Goal: Find specific page/section

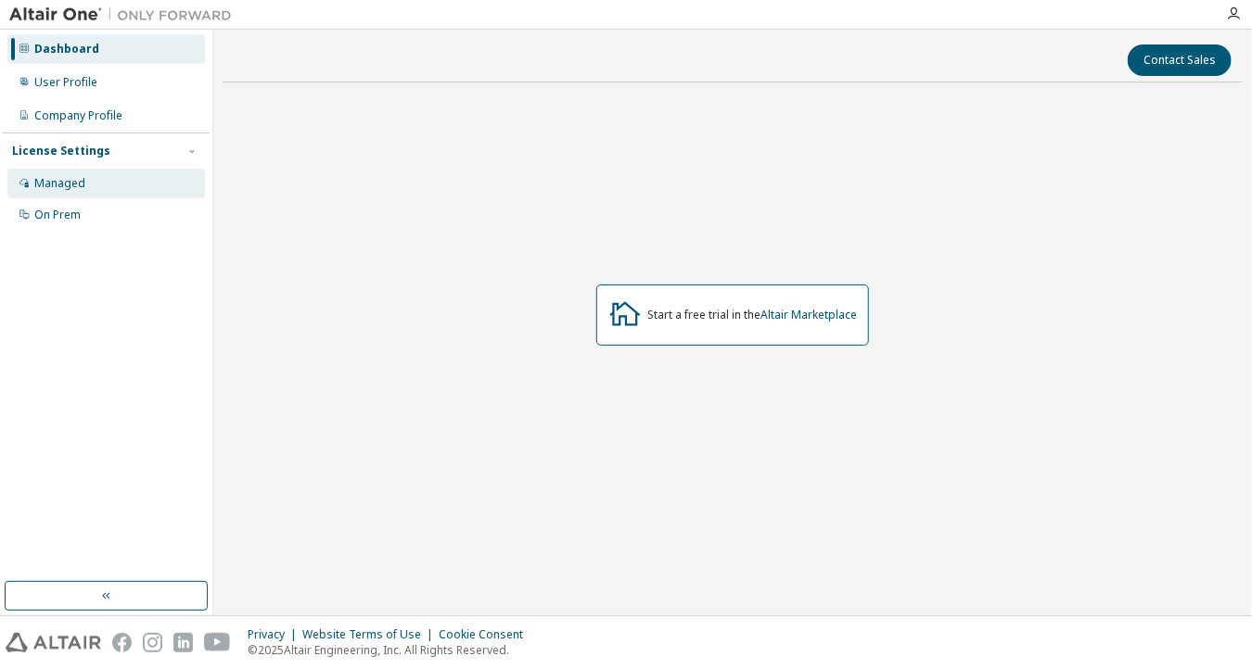
click at [80, 194] on div "Managed" at bounding box center [106, 184] width 198 height 30
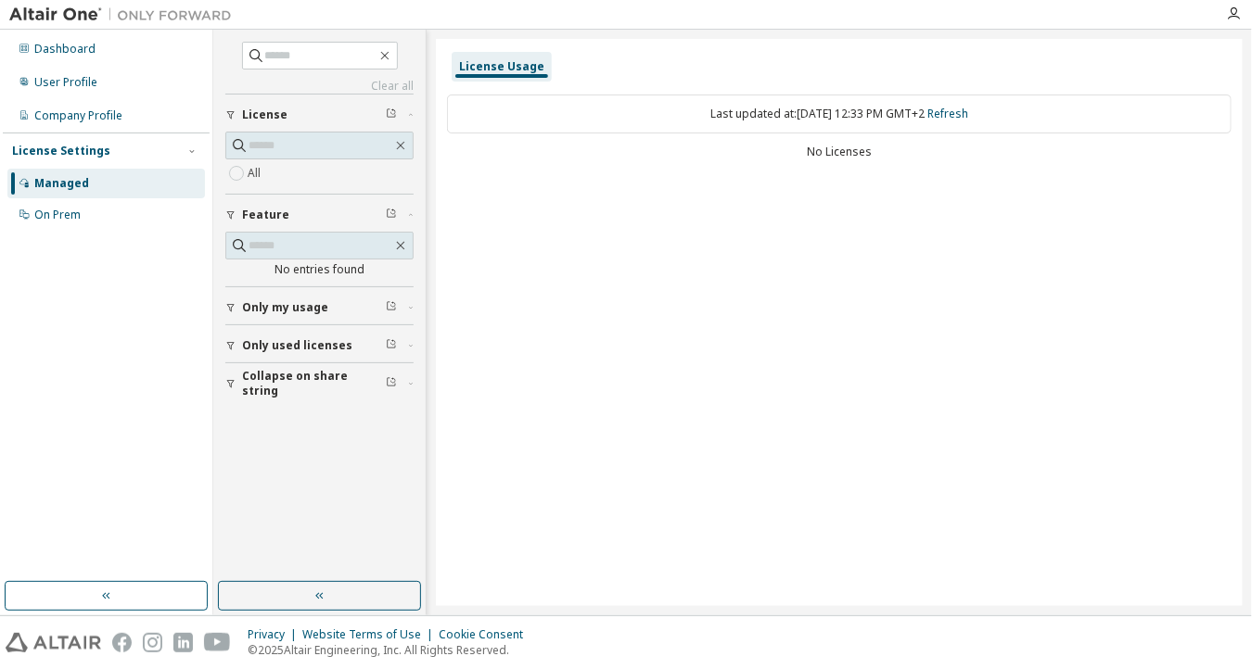
click at [338, 112] on div "License" at bounding box center [325, 115] width 166 height 15
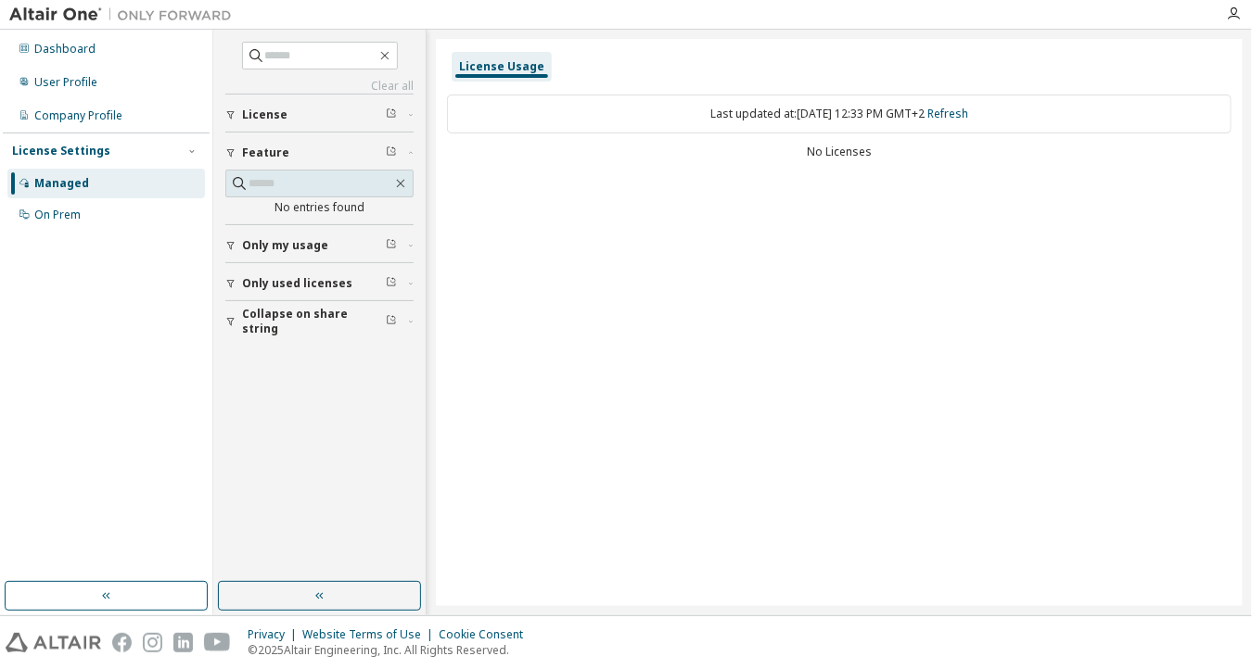
click at [287, 105] on button "License" at bounding box center [319, 115] width 188 height 41
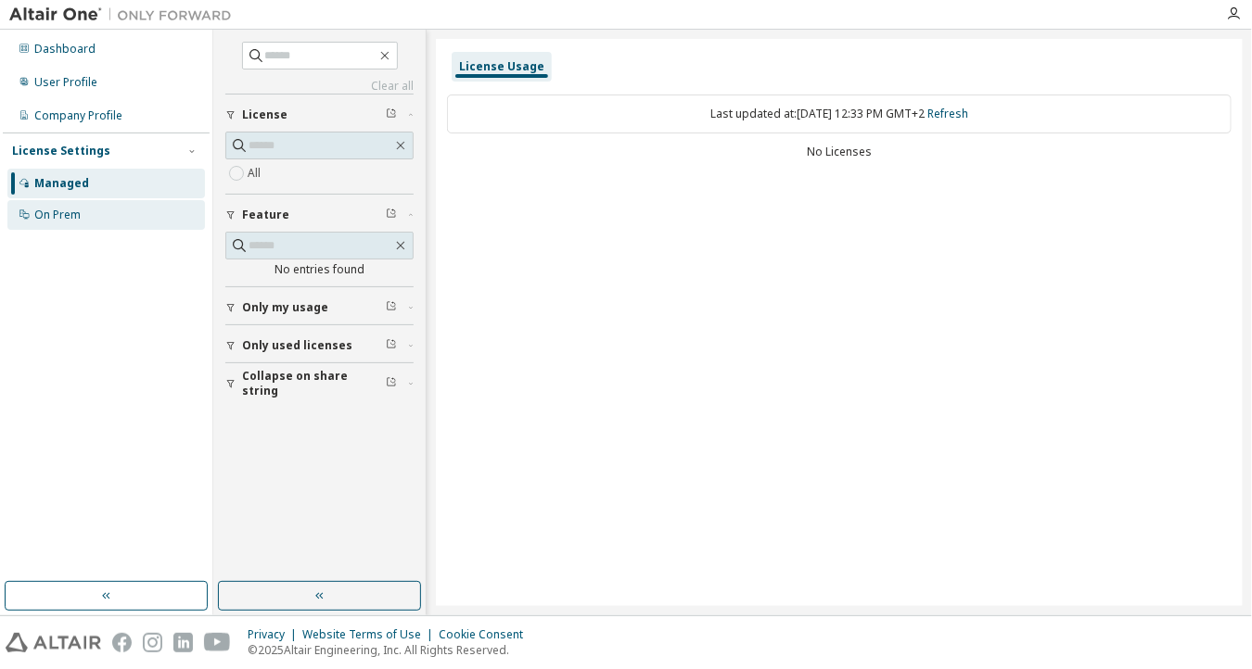
click at [104, 217] on div "On Prem" at bounding box center [106, 215] width 198 height 30
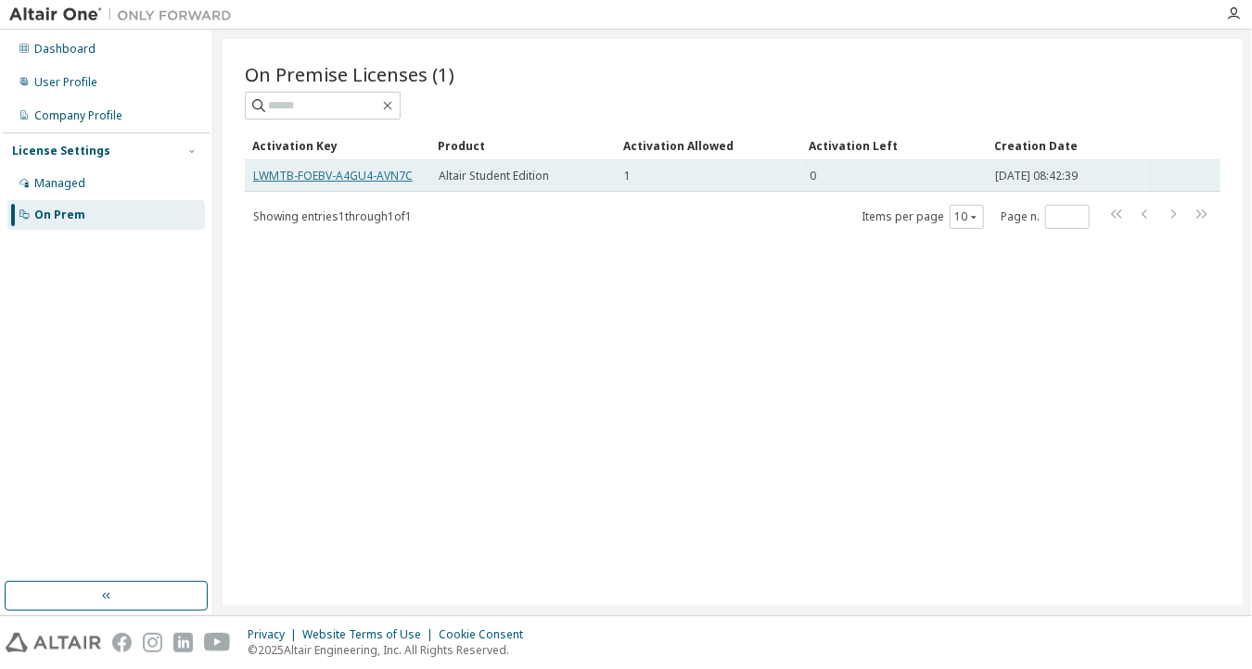
click at [386, 175] on link "LWMTB-FOEBV-A4GU4-AVN7C" at bounding box center [332, 176] width 159 height 16
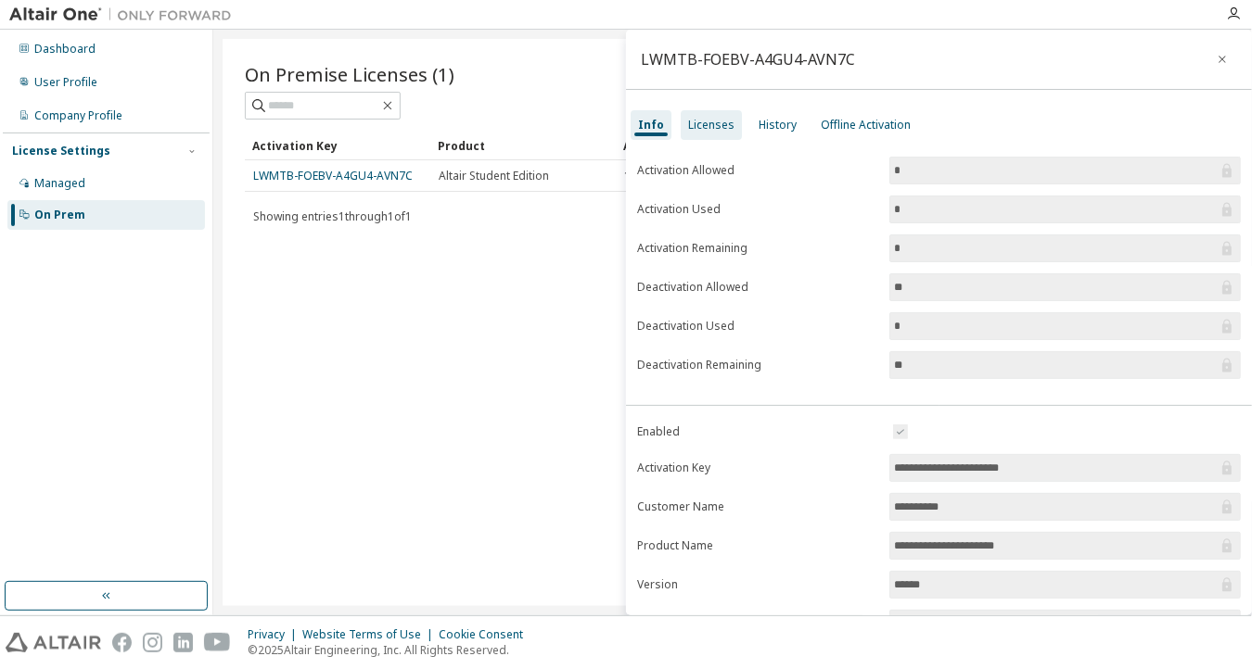
click at [694, 132] on div "Licenses" at bounding box center [711, 125] width 46 height 15
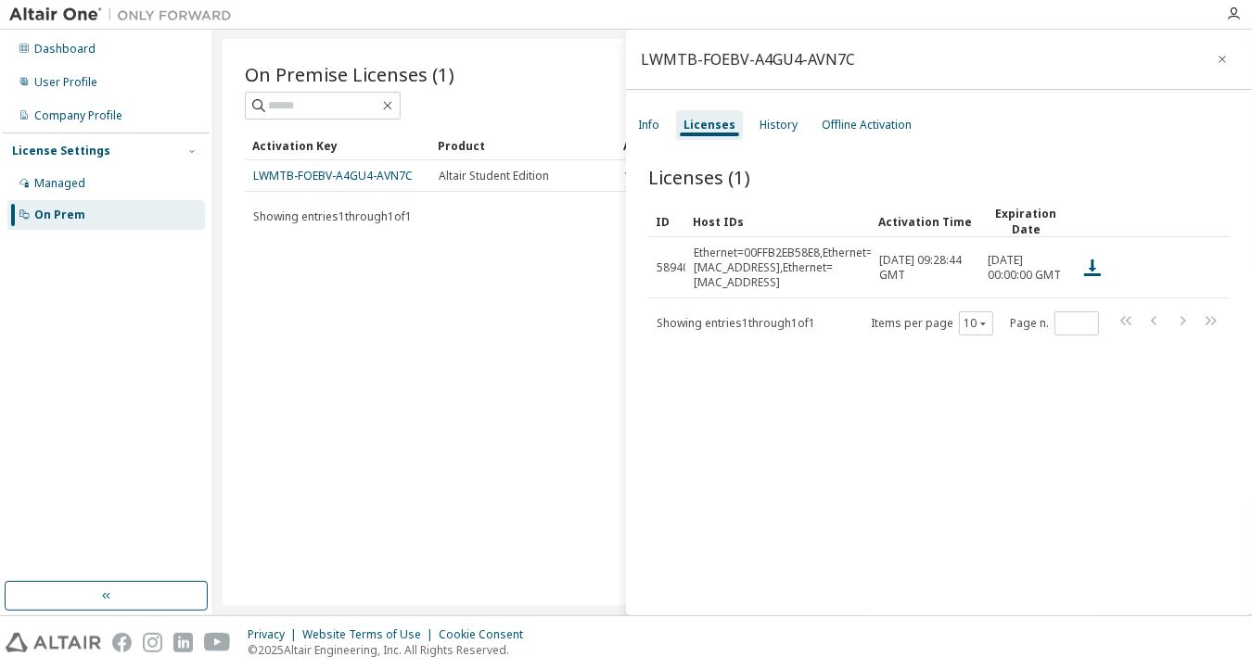
scroll to position [3, 0]
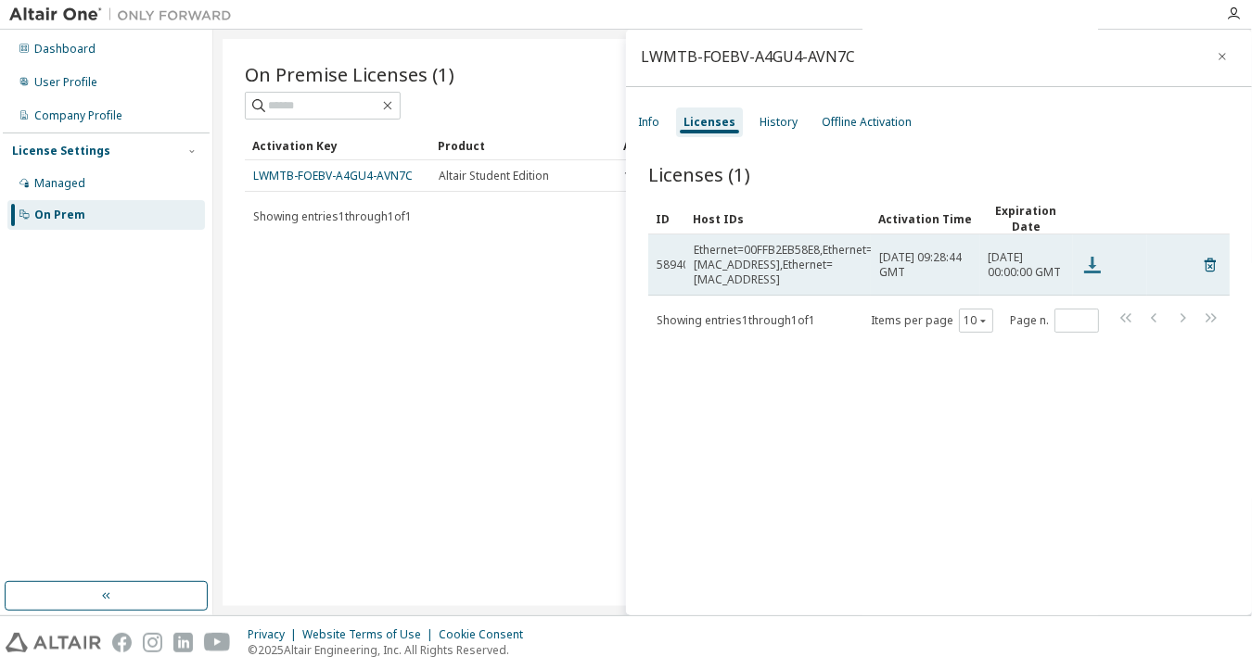
click at [1089, 261] on icon at bounding box center [1092, 265] width 22 height 22
